Goal: Transaction & Acquisition: Purchase product/service

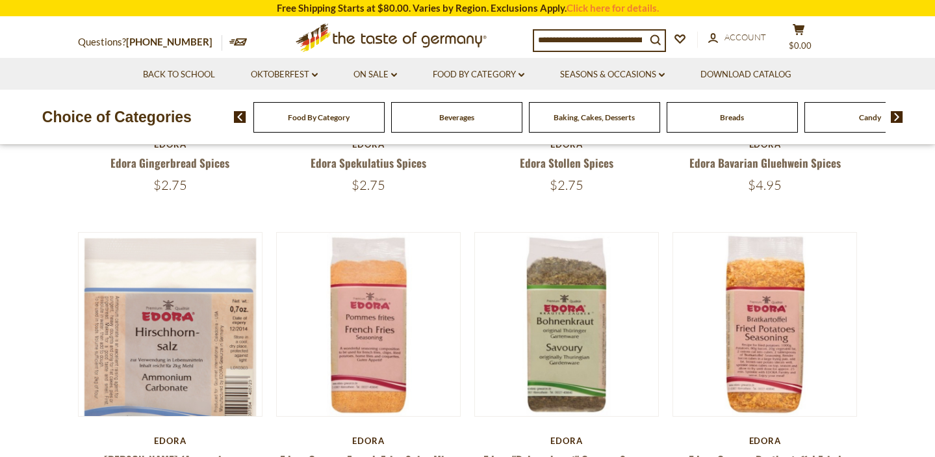
scroll to position [330, 0]
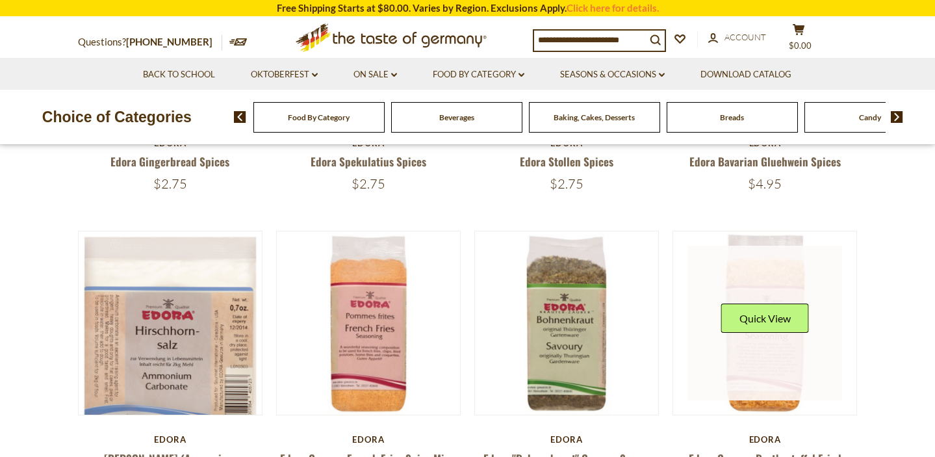
click at [764, 289] on link at bounding box center [764, 323] width 155 height 155
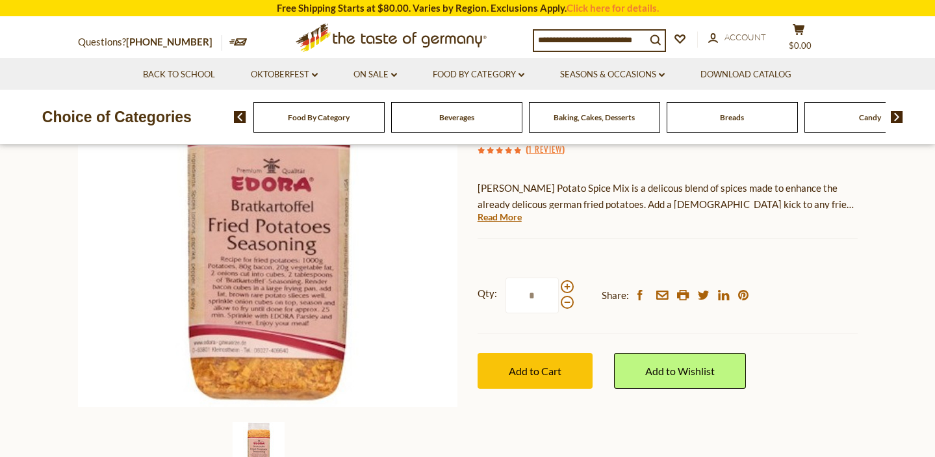
scroll to position [197, 0]
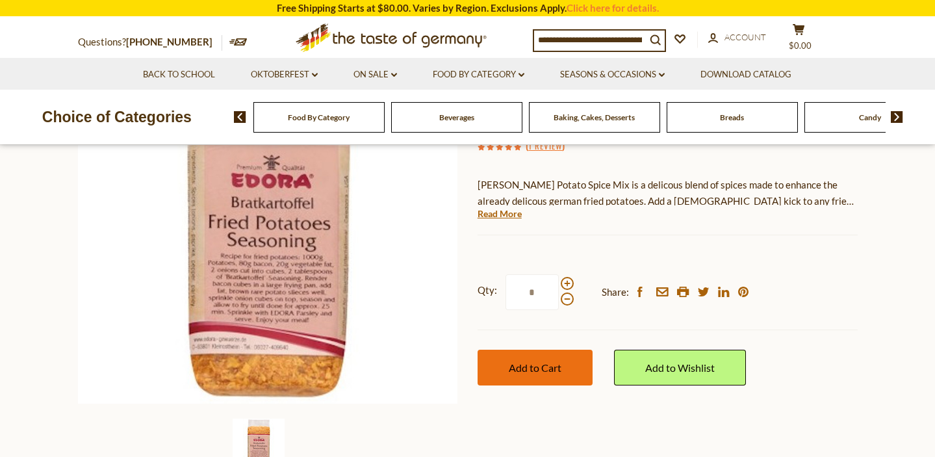
click at [537, 368] on span "Add to Cart" at bounding box center [535, 367] width 53 height 12
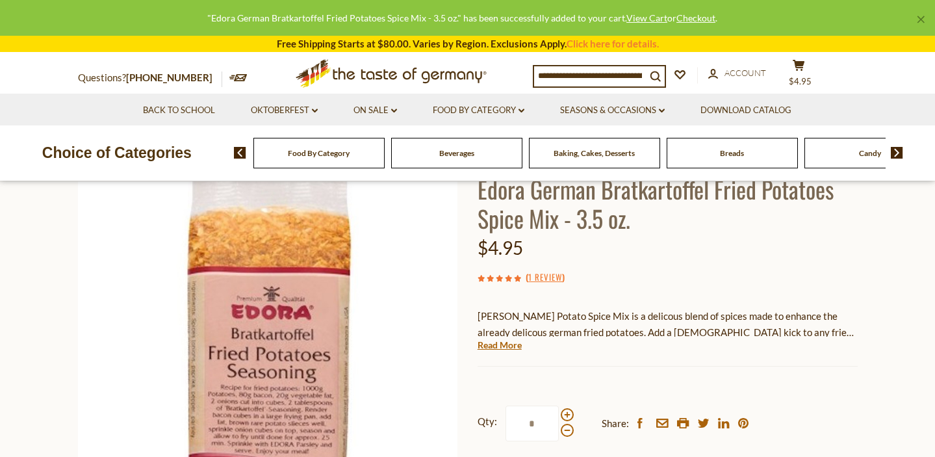
scroll to position [0, 0]
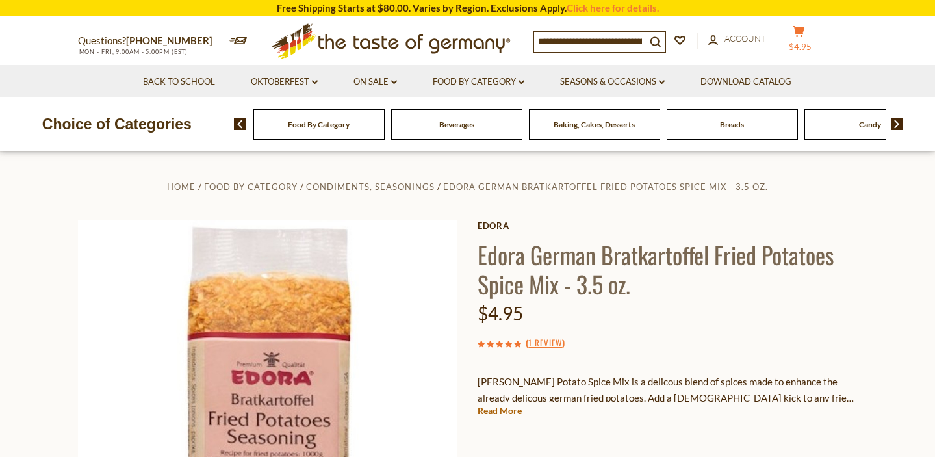
click at [806, 42] on span "$4.95" at bounding box center [799, 47] width 23 height 10
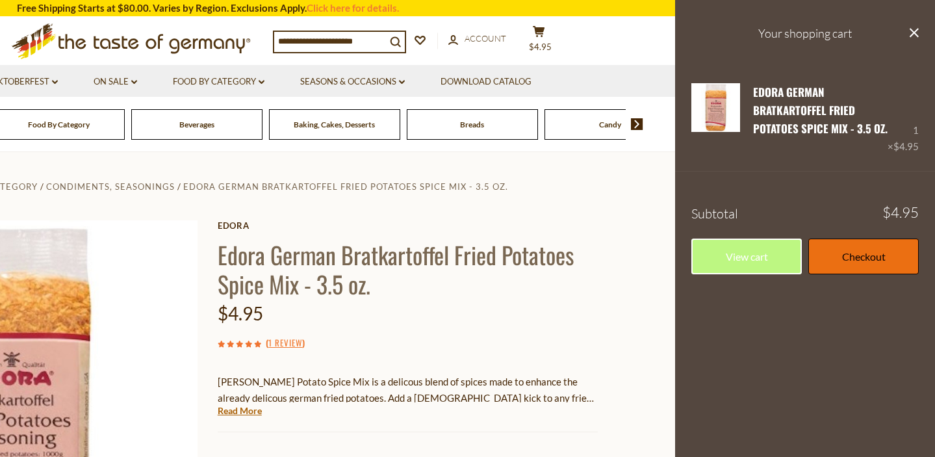
click at [874, 256] on link "Checkout" at bounding box center [863, 256] width 110 height 36
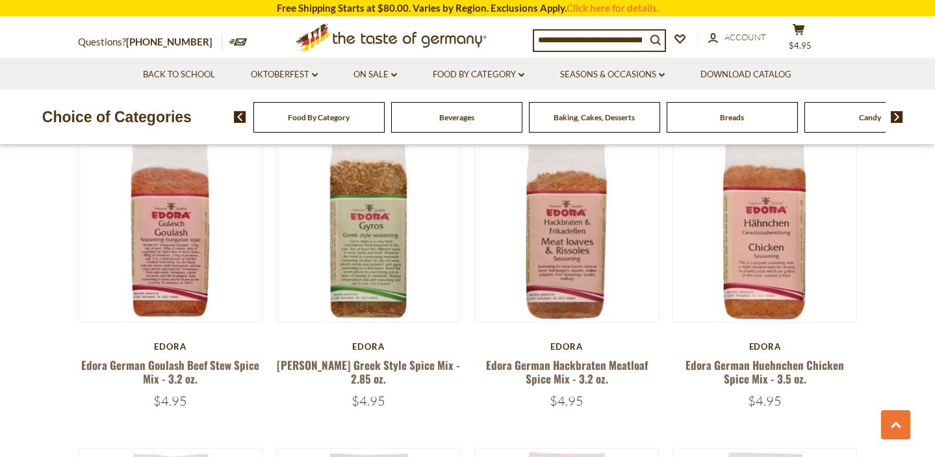
scroll to position [667, 0]
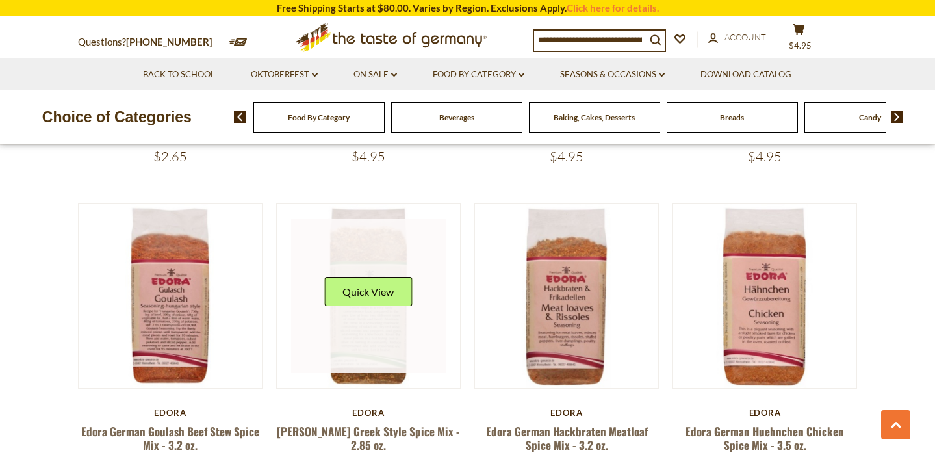
click at [344, 317] on link at bounding box center [368, 296] width 155 height 155
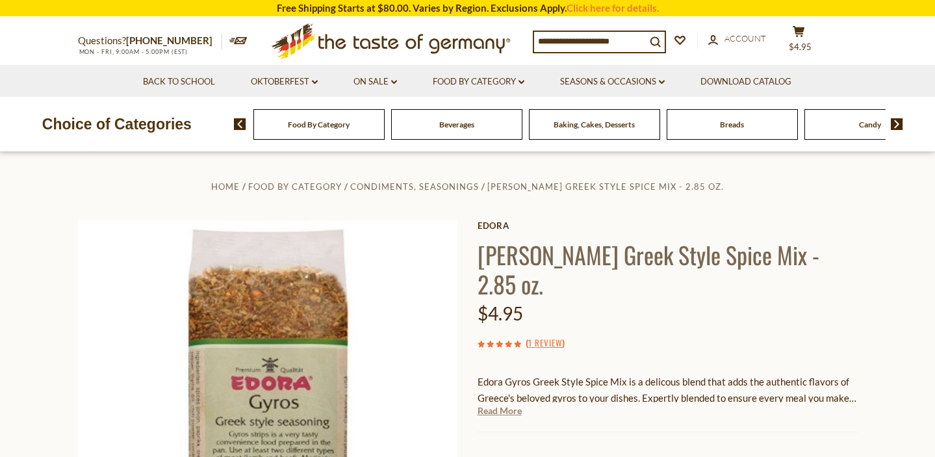
click at [507, 404] on link "Read More" at bounding box center [499, 410] width 44 height 13
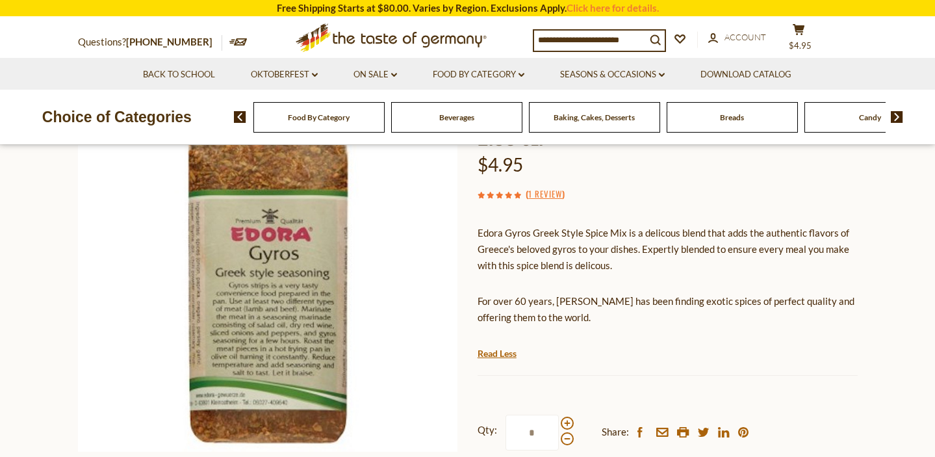
scroll to position [143, 0]
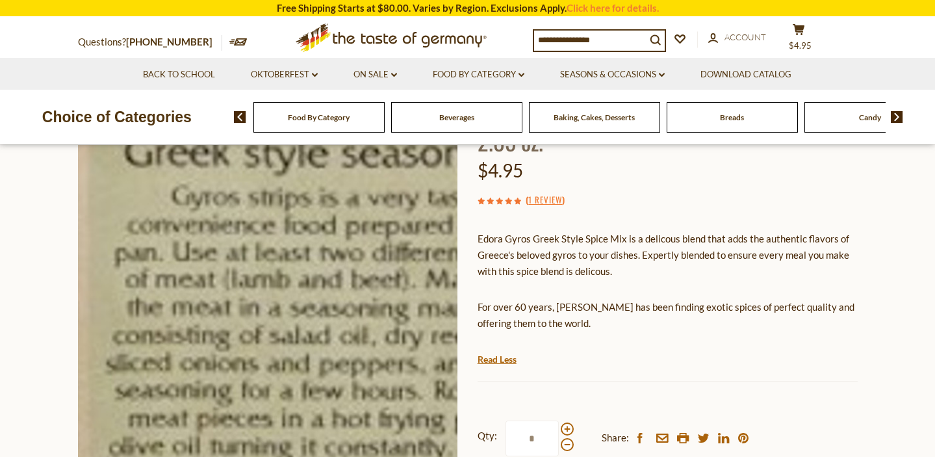
click at [251, 329] on img at bounding box center [268, 267] width 380 height 380
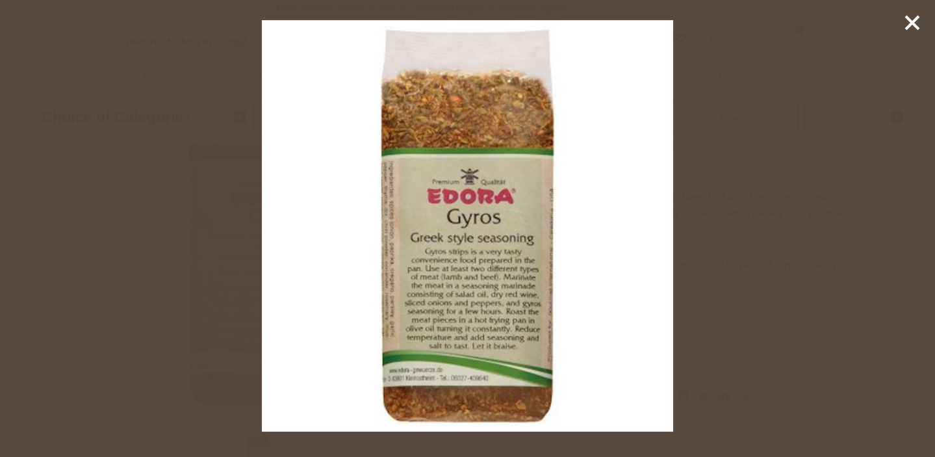
scroll to position [187, 0]
click at [913, 26] on icon at bounding box center [911, 22] width 19 height 19
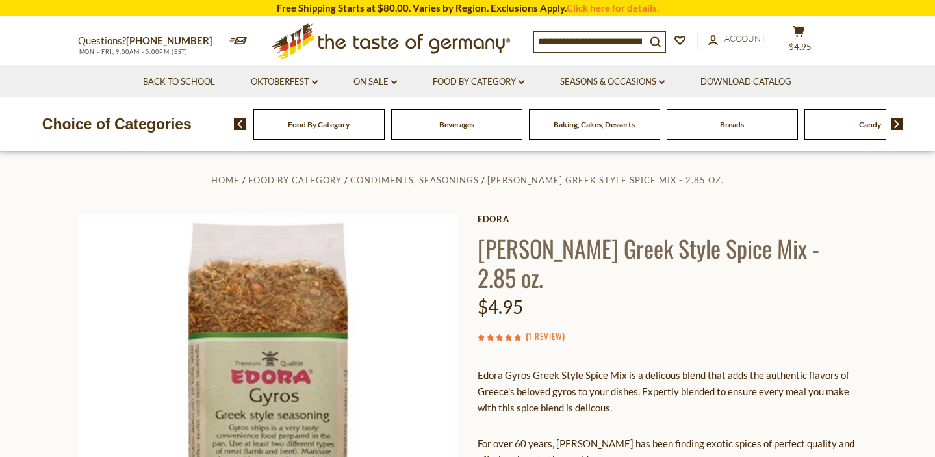
scroll to position [0, 0]
